Goal: Download file/media

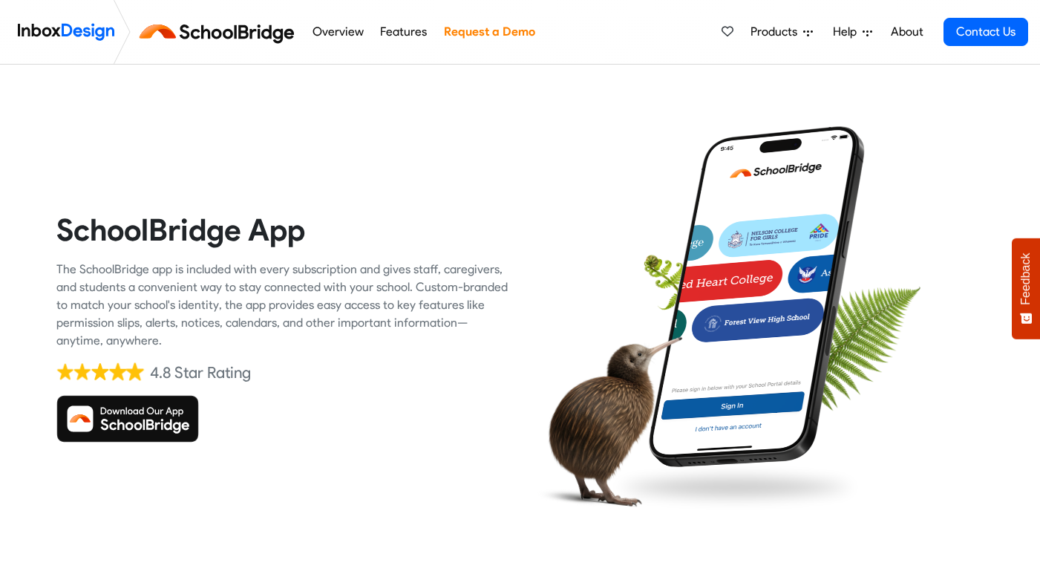
click at [183, 443] on img at bounding box center [127, 419] width 143 height 48
click at [155, 443] on img at bounding box center [127, 419] width 143 height 48
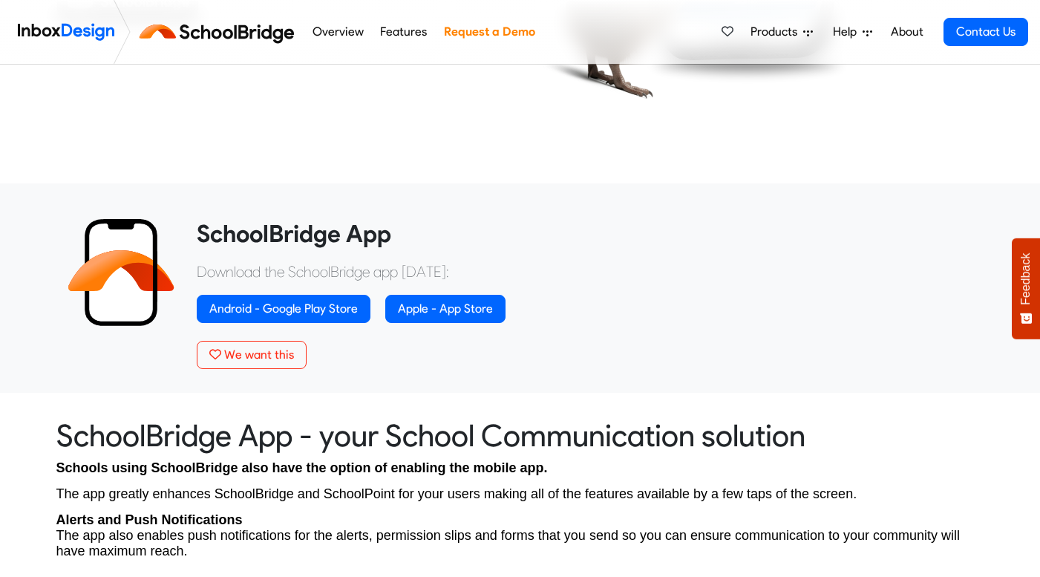
scroll to position [425, 0]
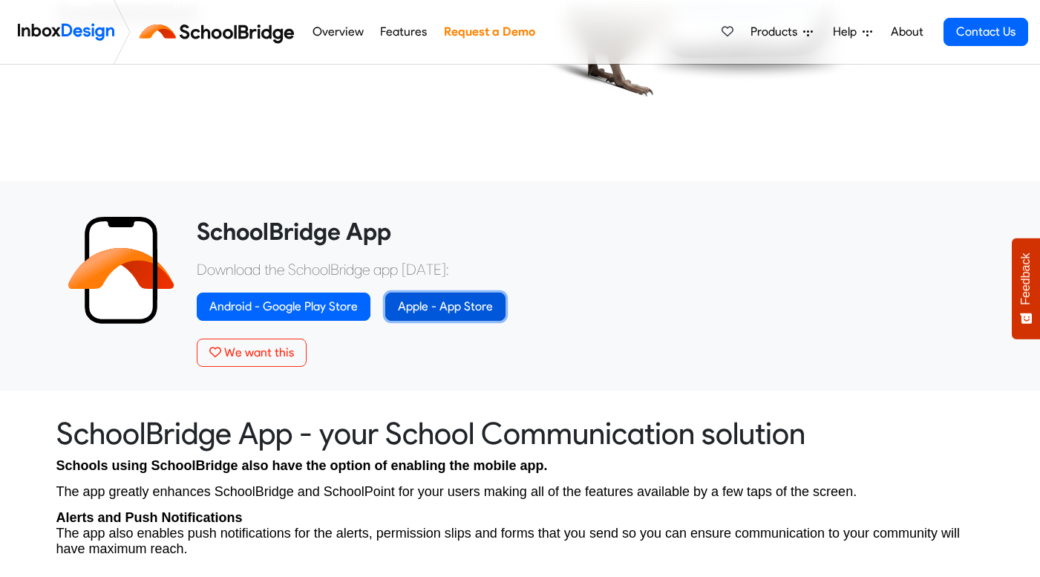
click at [506, 321] on link "Apple - App Store" at bounding box center [445, 307] width 120 height 28
